Goal: Task Accomplishment & Management: Use online tool/utility

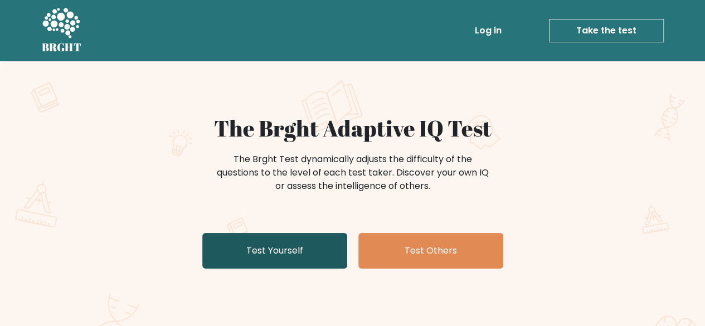
click at [325, 254] on link "Test Yourself" at bounding box center [274, 251] width 145 height 36
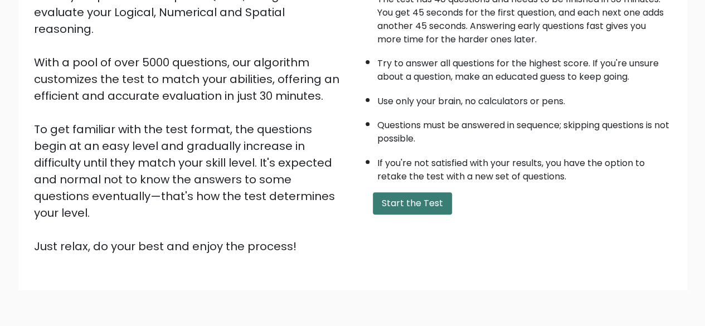
scroll to position [184, 0]
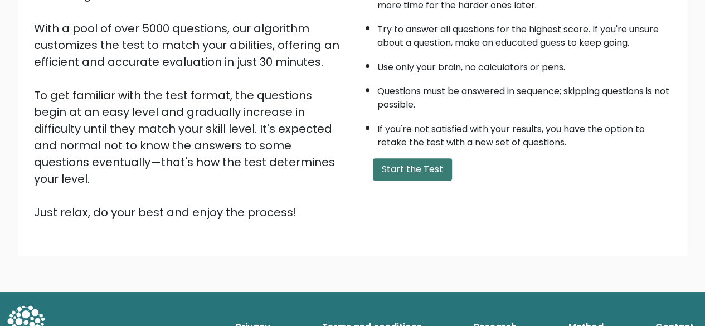
click at [398, 169] on button "Start the Test" at bounding box center [412, 169] width 79 height 22
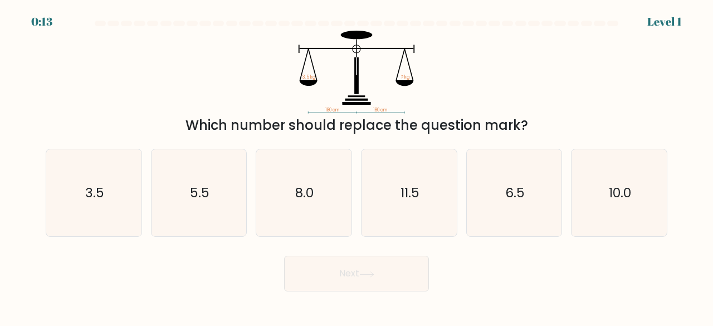
drag, startPoint x: 188, startPoint y: 125, endPoint x: 538, endPoint y: 120, distance: 349.8
click at [538, 120] on div "Which number should replace the question mark?" at bounding box center [356, 125] width 608 height 20
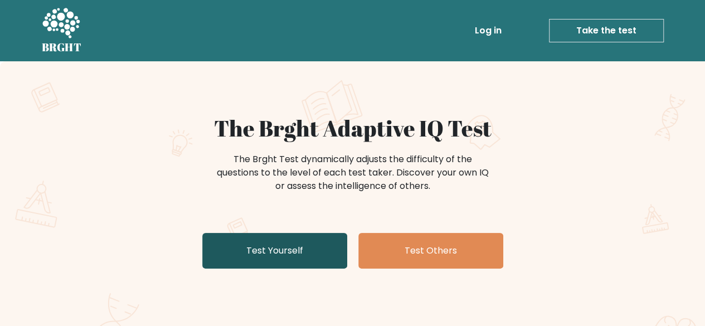
click at [297, 257] on link "Test Yourself" at bounding box center [274, 251] width 145 height 36
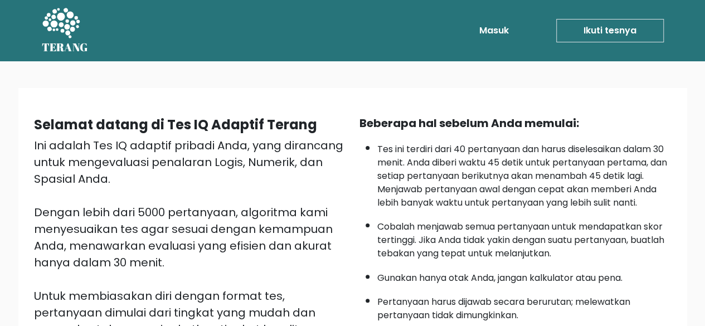
click at [579, 81] on div "Selamat datang di Tes IQ Adaptif Terang Ini adalah Tes IQ adaptif pribadi Anda,…" at bounding box center [352, 293] width 705 height 465
click at [589, 34] on font "Ikuti tesnya" at bounding box center [609, 30] width 53 height 13
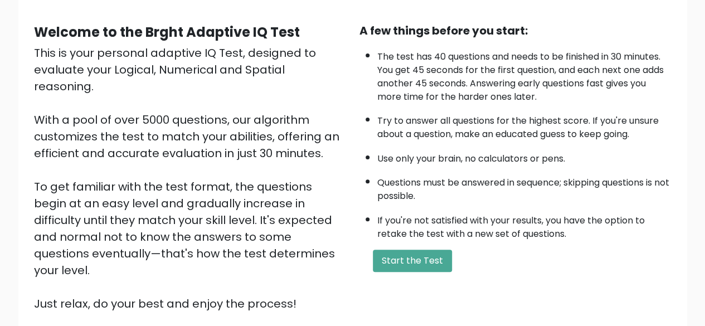
scroll to position [184, 0]
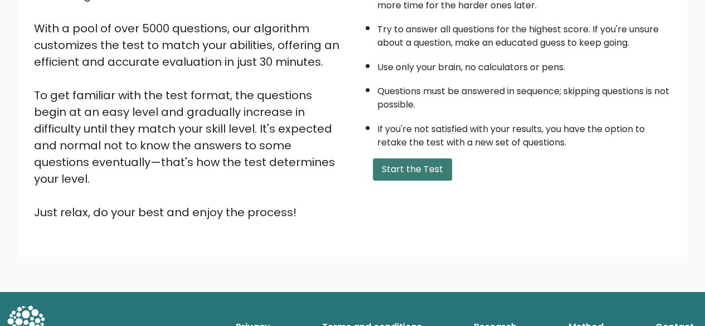
click at [428, 175] on button "Start the Test" at bounding box center [412, 169] width 79 height 22
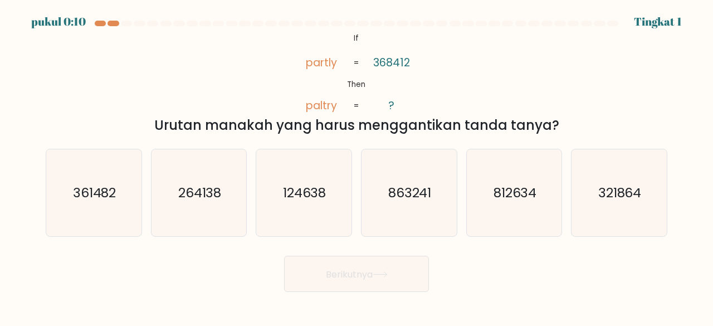
click at [609, 130] on div "Urutan manakah yang harus menggantikan tanda tanya?" at bounding box center [356, 125] width 608 height 20
click at [179, 83] on div "@import url('https://fonts.googleapis.com/css?family=Abril+Fatface:400,100,100i…" at bounding box center [356, 83] width 635 height 105
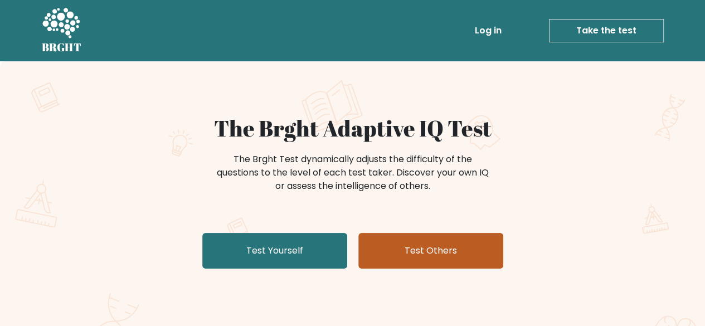
click at [428, 252] on link "Test Others" at bounding box center [430, 251] width 145 height 36
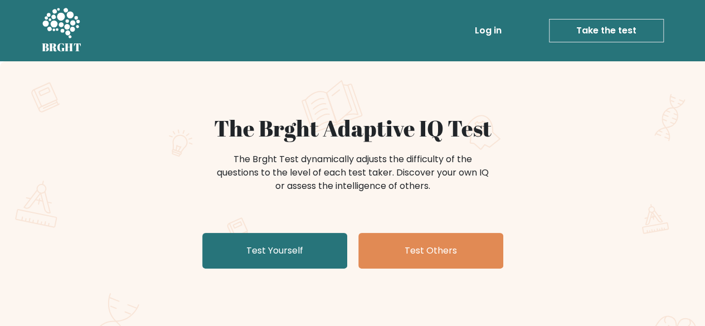
drag, startPoint x: 676, startPoint y: 3, endPoint x: 486, endPoint y: 196, distance: 270.6
click at [486, 196] on div "The Brght Test dynamically adjusts the difficulty of the questions to the level…" at bounding box center [353, 178] width 446 height 56
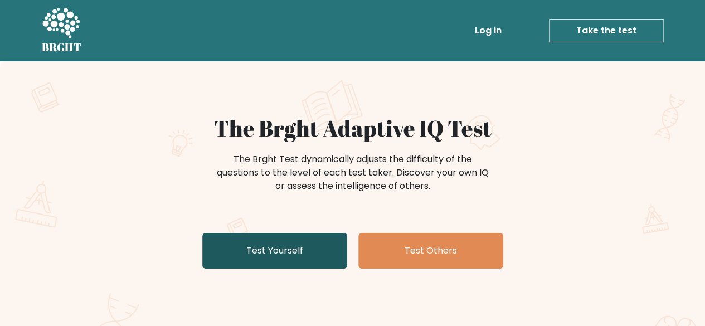
click at [302, 245] on link "Test Yourself" at bounding box center [274, 251] width 145 height 36
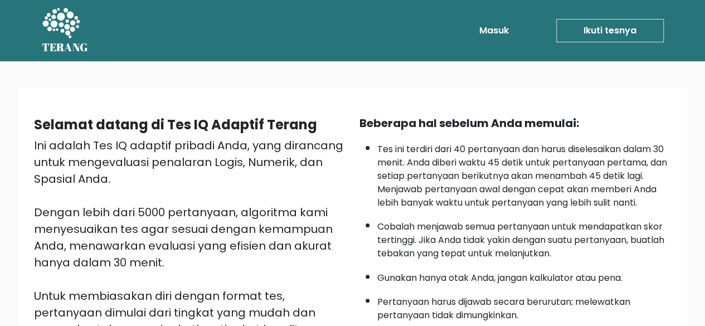
click at [547, 149] on font "Tes ini terdiri dari 40 pertanyaan dan harus diselesaikan dalam 30 menit. Anda …" at bounding box center [522, 176] width 290 height 66
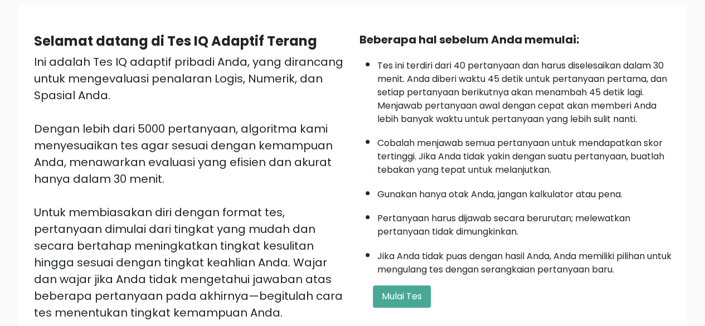
scroll to position [267, 0]
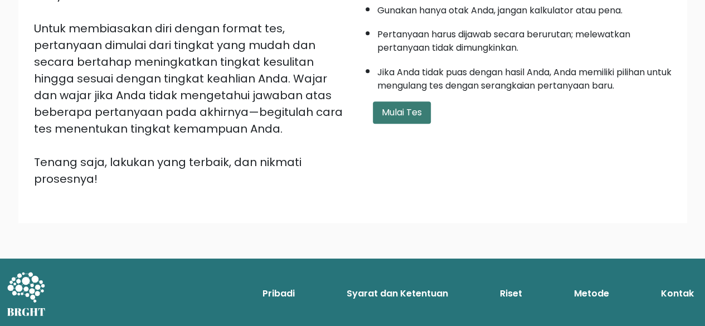
click at [403, 106] on font "Mulai Tes" at bounding box center [402, 112] width 40 height 13
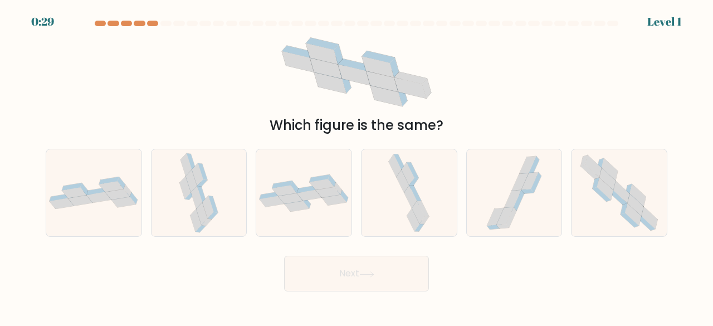
drag, startPoint x: 672, startPoint y: 1, endPoint x: 146, endPoint y: 80, distance: 531.8
click at [146, 80] on div "Which figure is the same?" at bounding box center [356, 83] width 635 height 105
click at [140, 22] on div at bounding box center [139, 24] width 11 height 6
click at [95, 25] on div at bounding box center [100, 24] width 11 height 6
click at [104, 23] on div at bounding box center [100, 24] width 11 height 6
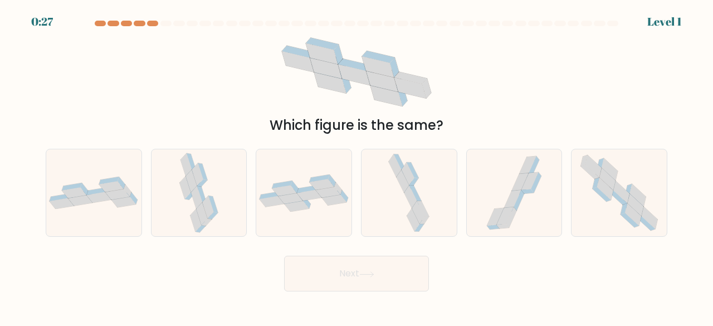
click at [329, 46] on icon at bounding box center [322, 44] width 33 height 12
